Goal: Navigation & Orientation: Find specific page/section

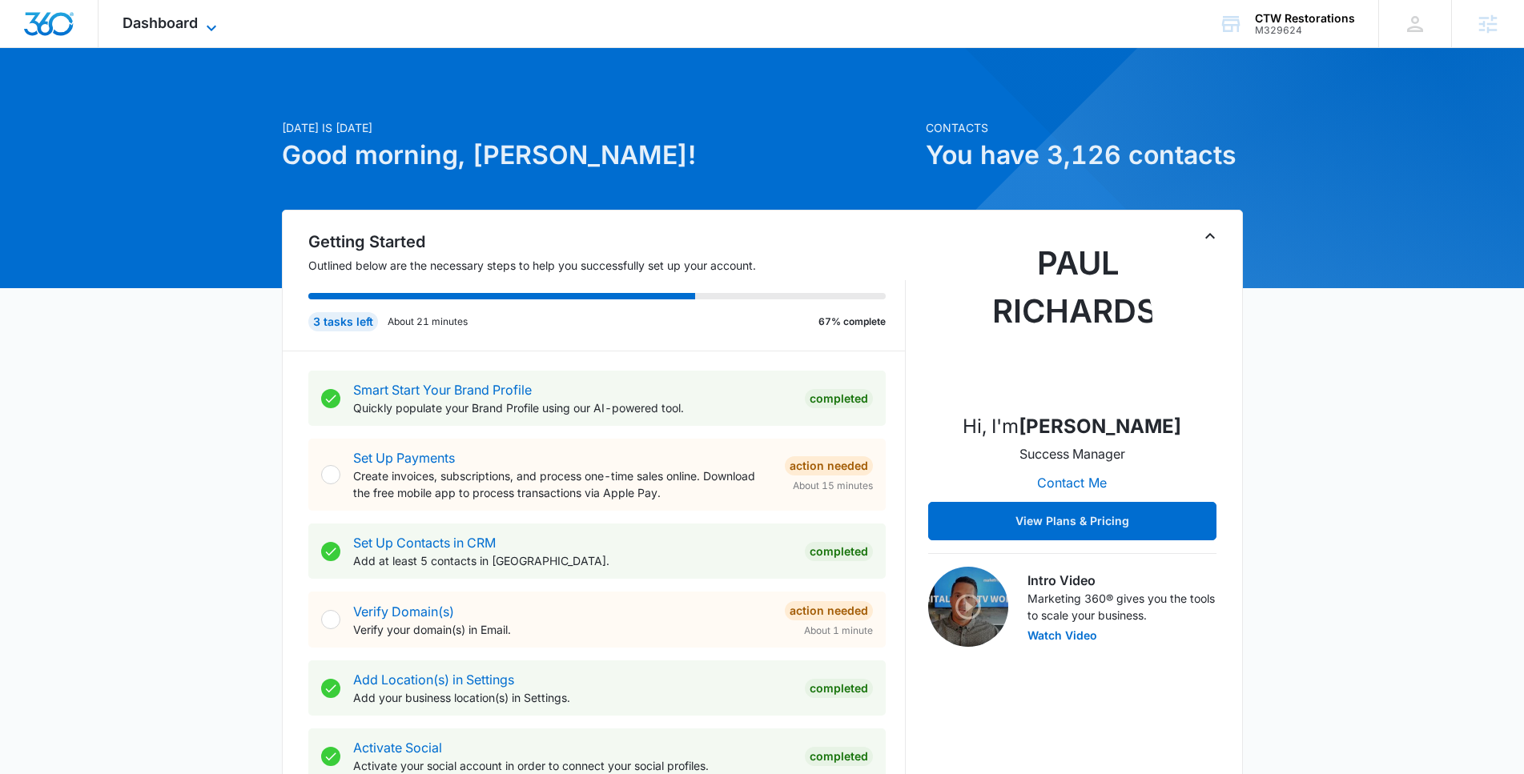
click at [187, 28] on span "Dashboard" at bounding box center [160, 22] width 75 height 17
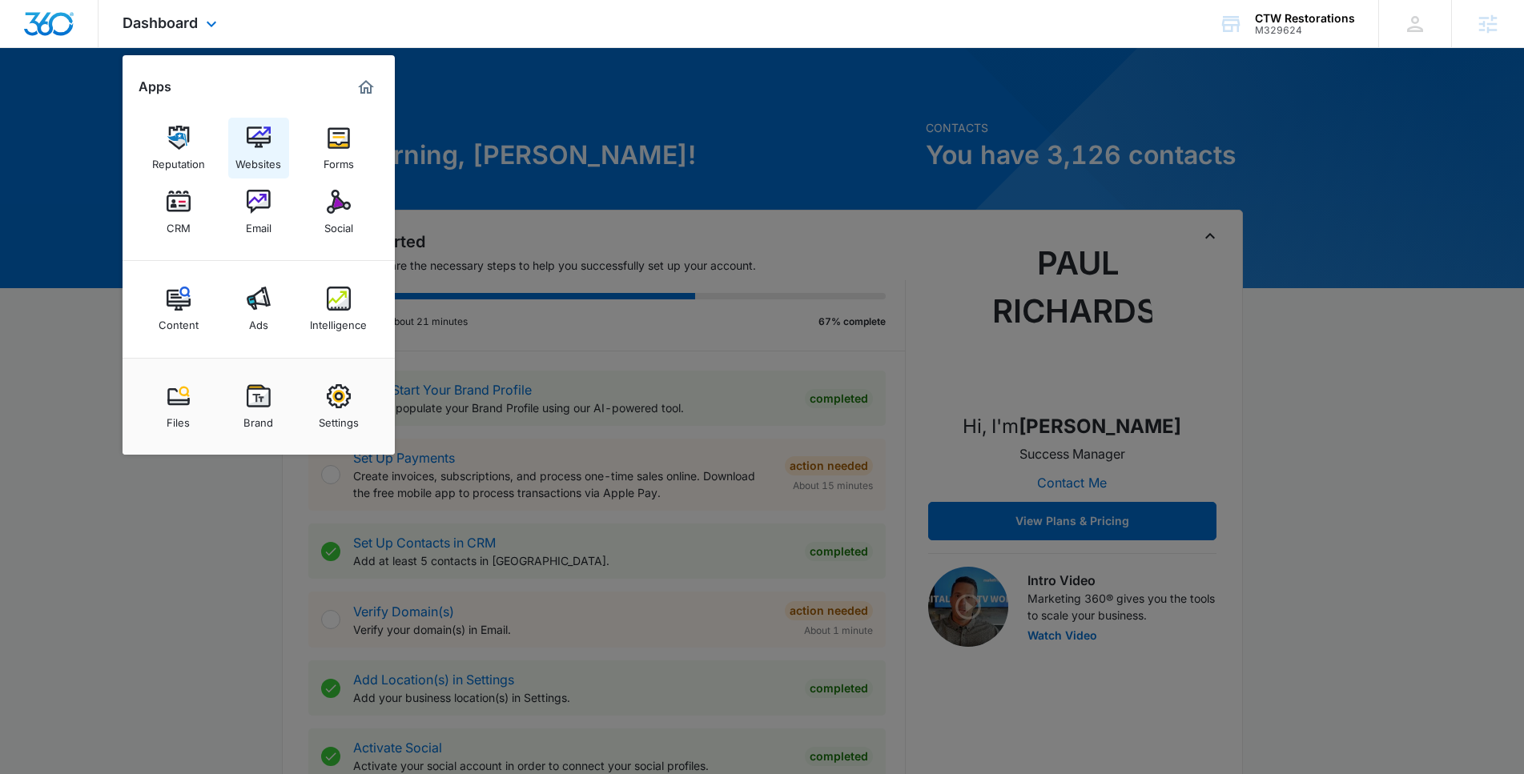
click at [275, 154] on div "Websites" at bounding box center [258, 160] width 46 height 21
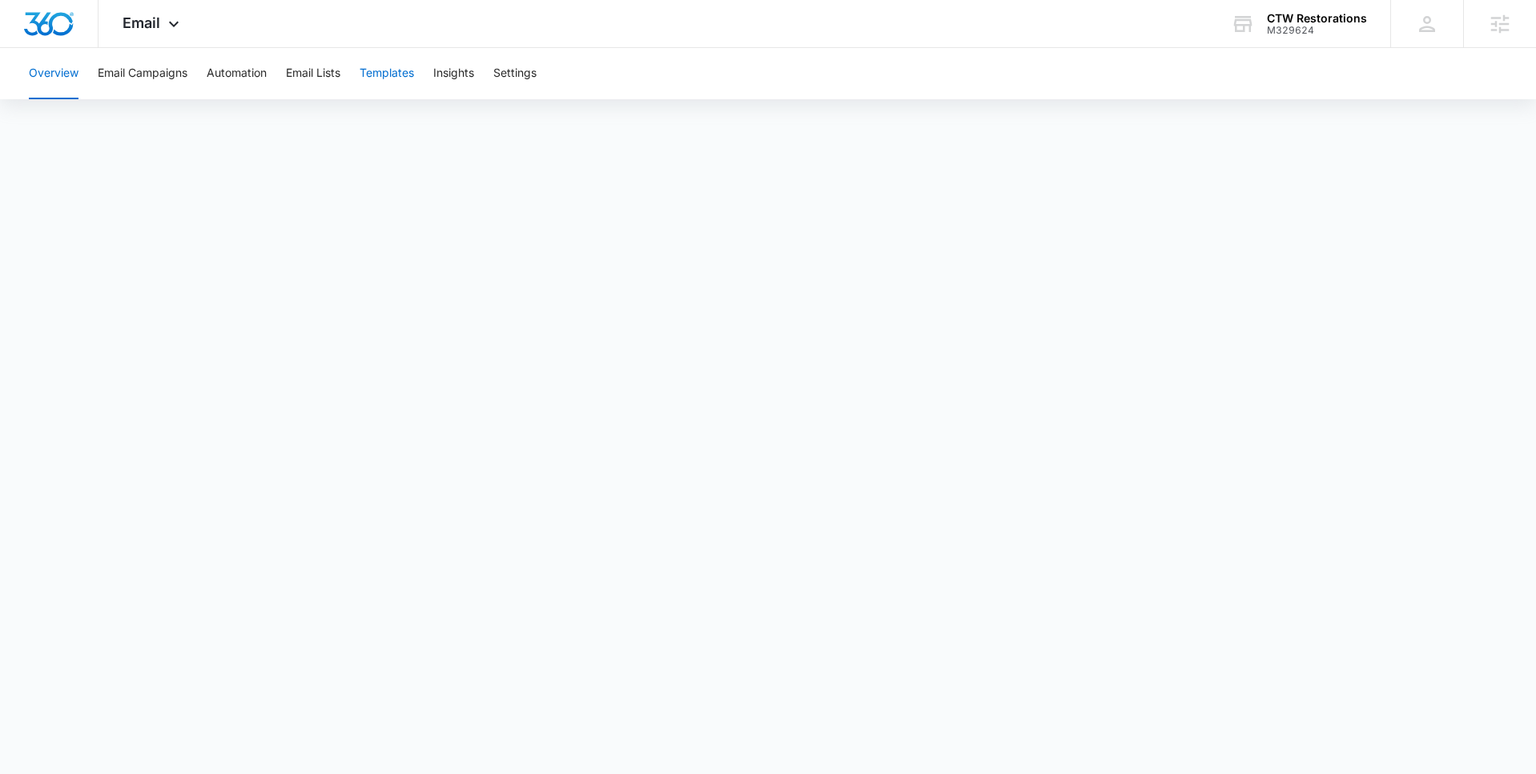
click at [408, 70] on button "Templates" at bounding box center [387, 73] width 54 height 51
click at [241, 68] on button "Automation" at bounding box center [237, 73] width 60 height 51
click at [154, 22] on span "Email" at bounding box center [142, 22] width 38 height 17
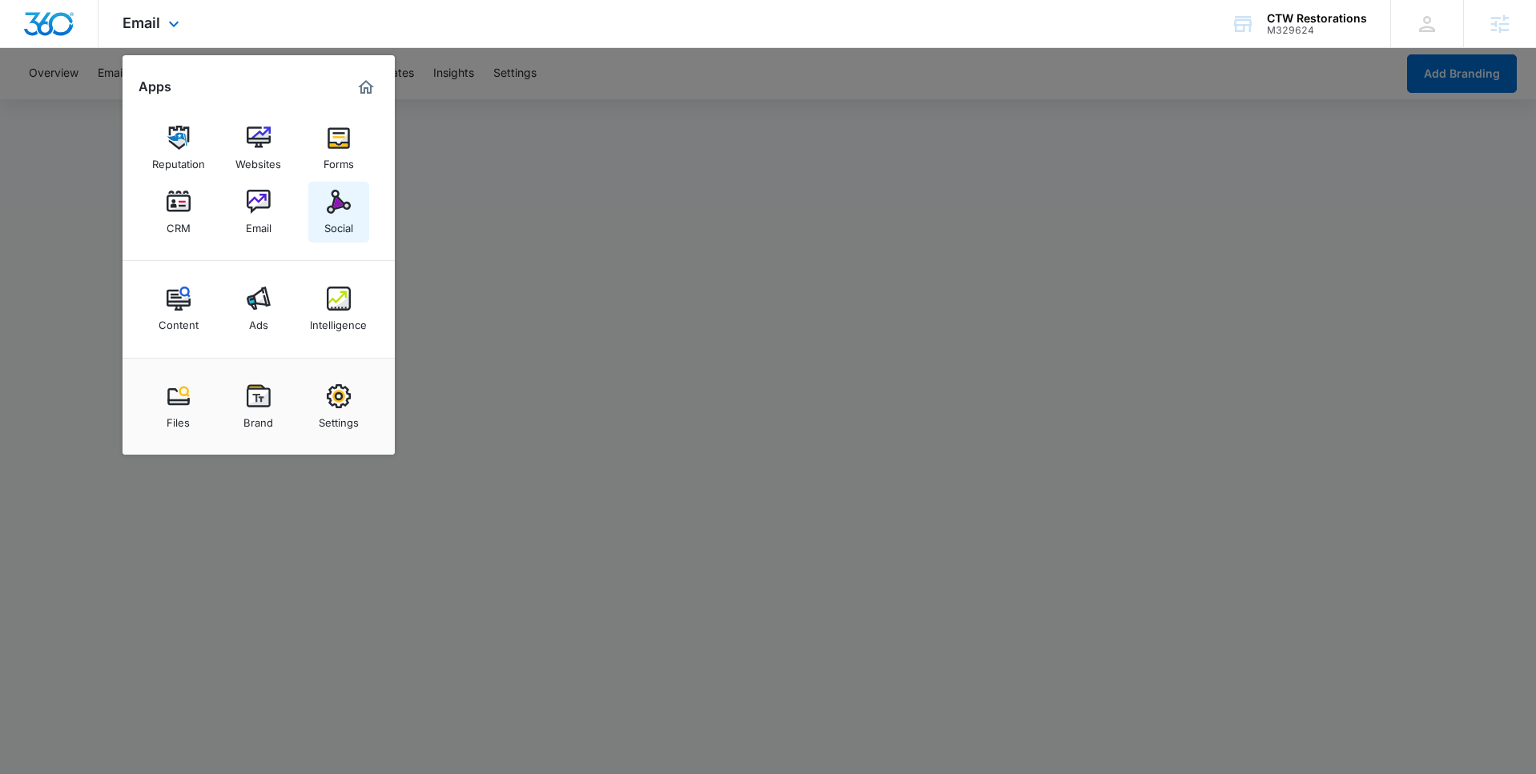
click at [333, 213] on img at bounding box center [339, 202] width 24 height 24
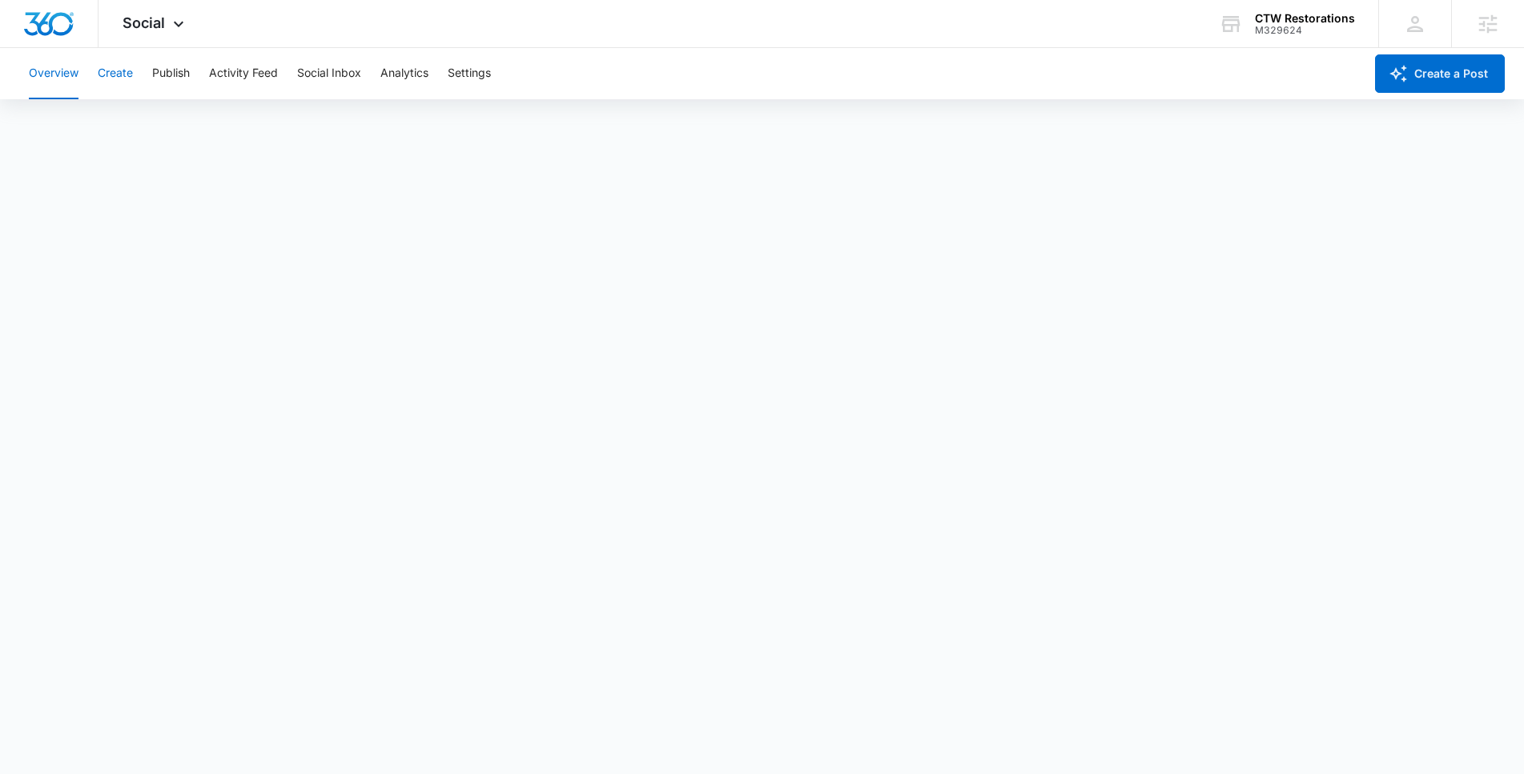
click at [117, 70] on button "Create" at bounding box center [115, 73] width 35 height 51
click at [147, 111] on button "Approvals" at bounding box center [157, 122] width 54 height 45
click at [105, 124] on button "Content Library" at bounding box center [70, 122] width 82 height 45
click at [160, 74] on button "Publish" at bounding box center [171, 73] width 38 height 51
click at [122, 79] on button "Create" at bounding box center [115, 73] width 35 height 51
